Goal: Feedback & Contribution: Contribute content

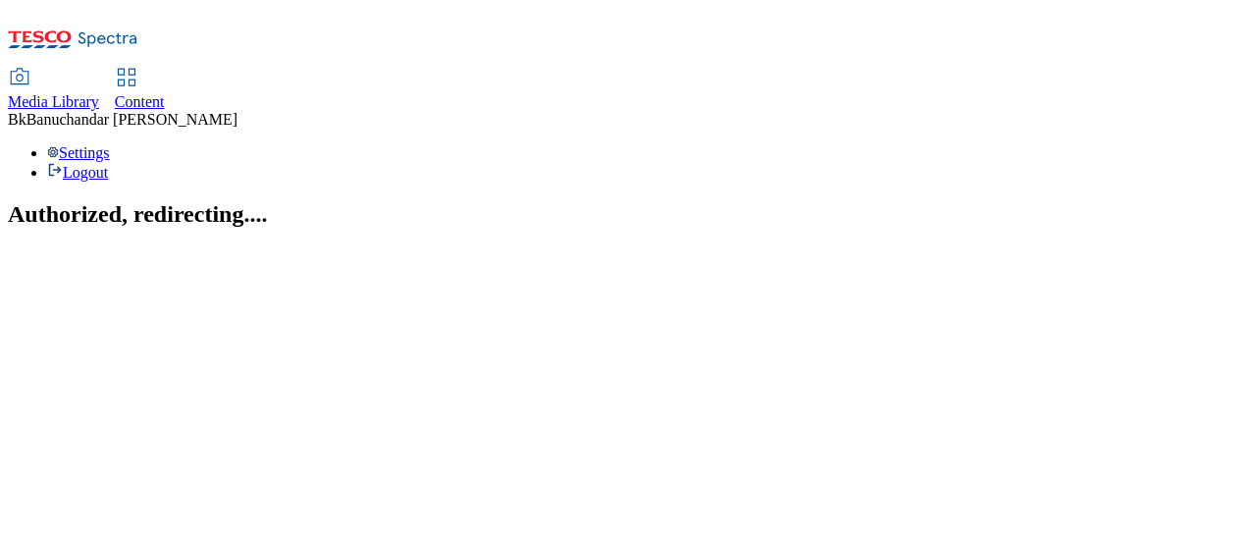
click at [99, 93] on span "Media Library" at bounding box center [53, 101] width 91 height 17
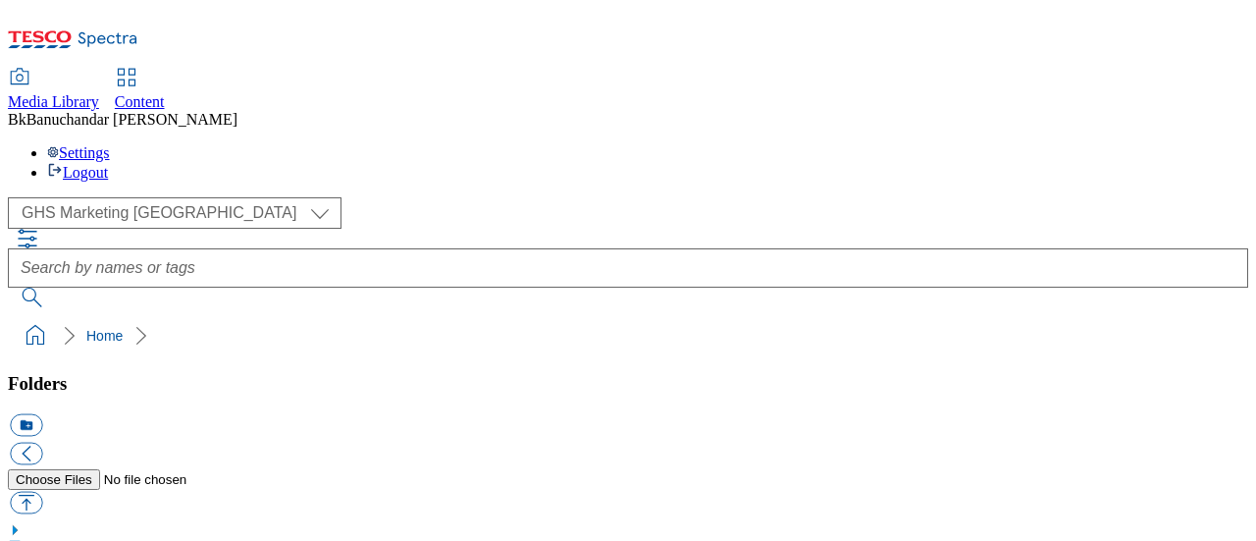
scroll to position [3, 0]
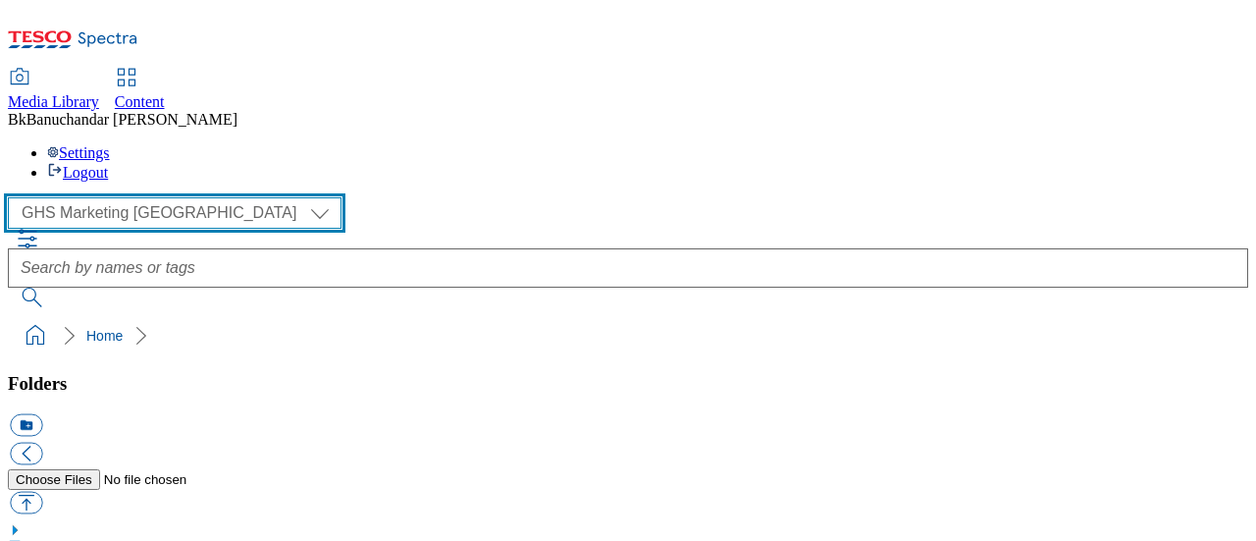
click at [140, 197] on select "GHS Marketing UK iGHS Marketing CE MCA CZ MCA HU MCA SK" at bounding box center [175, 212] width 334 height 31
select select "flare-ighs-ce-mktg"
click at [14, 197] on select "GHS Marketing UK iGHS Marketing CE MCA CZ MCA HU MCA SK" at bounding box center [175, 212] width 334 height 31
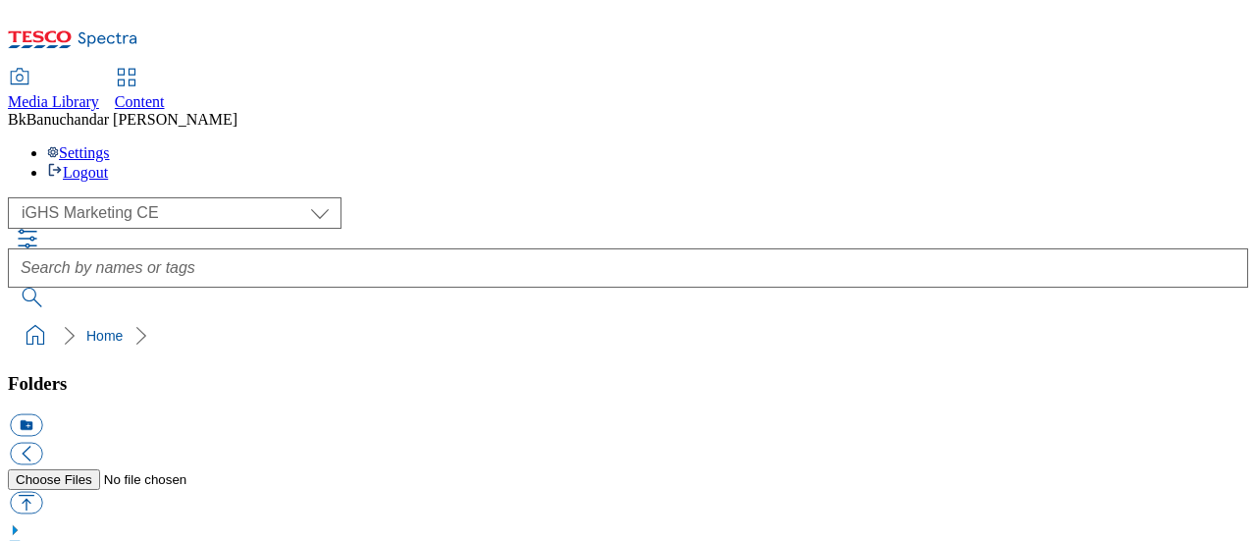
click at [42, 414] on button "icon_new_folder" at bounding box center [26, 425] width 32 height 23
click at [42, 492] on button "button" at bounding box center [26, 503] width 32 height 23
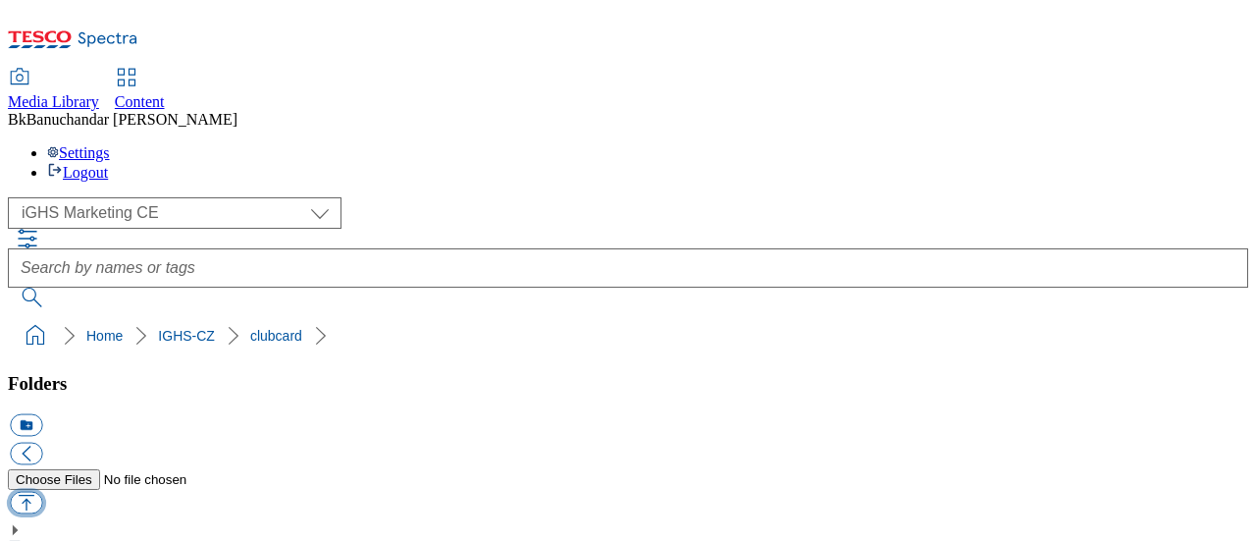
type input "C:\fakepath\CBCC15EN.jpg"
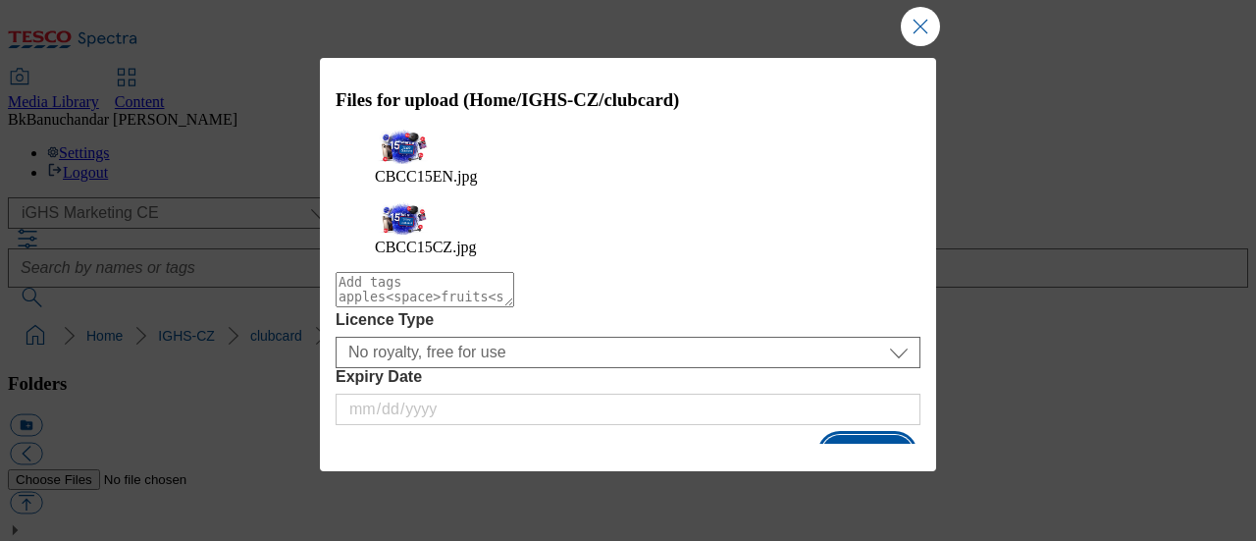
click at [889, 435] on button "Upload" at bounding box center [868, 453] width 92 height 37
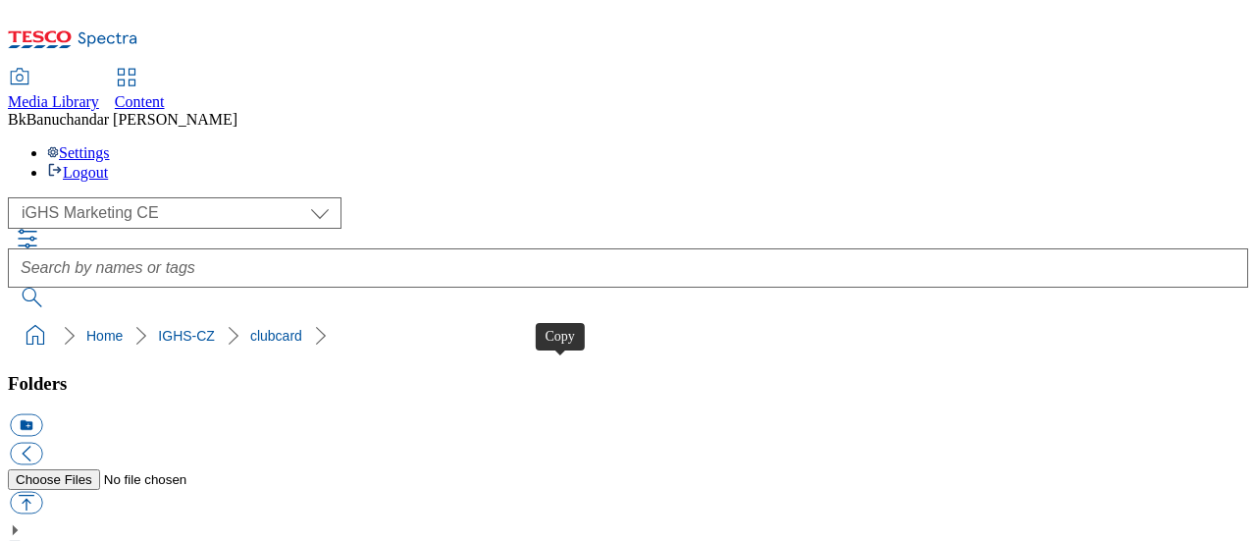
click at [247, 317] on ol "Home IGHS-CZ clubcard" at bounding box center [634, 335] width 1229 height 37
click at [42, 492] on button "button" at bounding box center [26, 503] width 32 height 23
type input "C:\fakepath\ContentBannerCCEN.jpg"
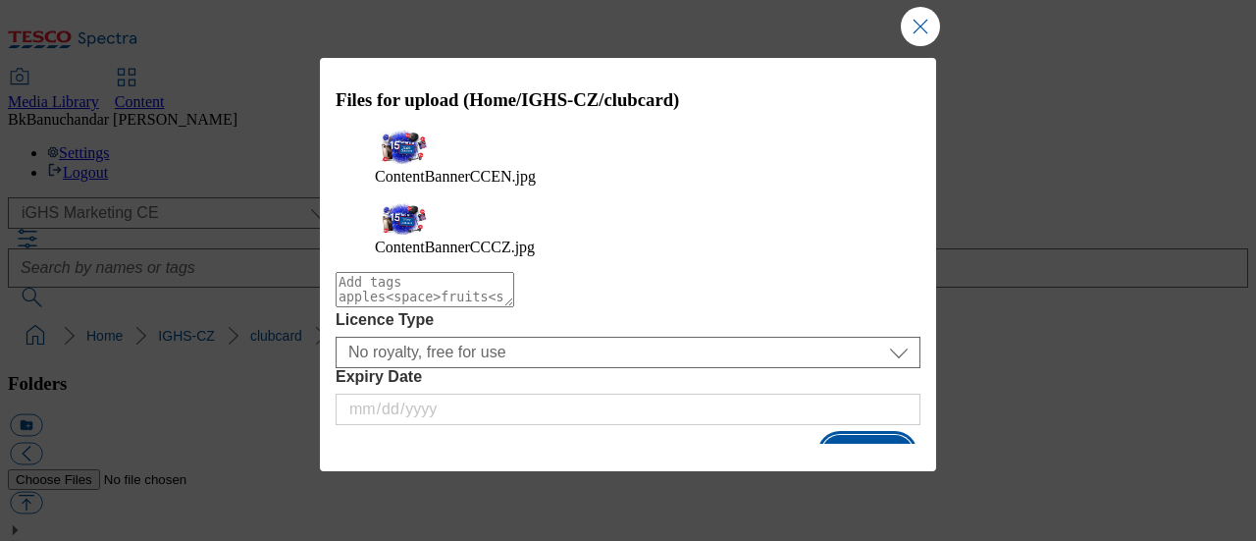
click at [883, 435] on button "Upload" at bounding box center [868, 453] width 92 height 37
